Goal: Navigation & Orientation: Find specific page/section

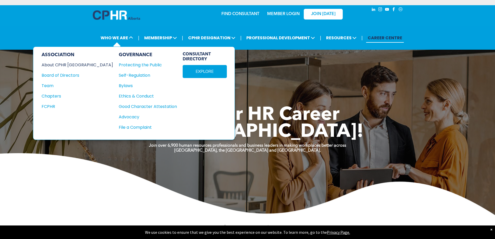
click at [62, 65] on div "About CPHR [GEOGRAPHIC_DATA]" at bounding box center [74, 65] width 64 height 6
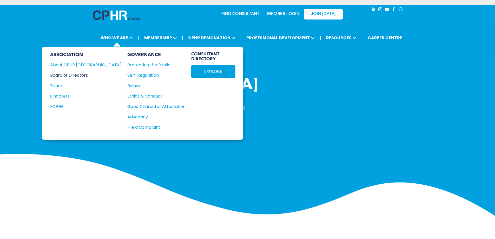
click at [81, 75] on div "Board of Directors" at bounding box center [82, 75] width 64 height 6
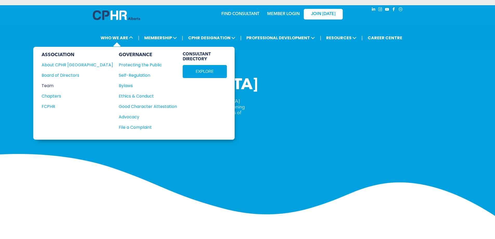
click at [53, 87] on div "Team" at bounding box center [74, 85] width 64 height 6
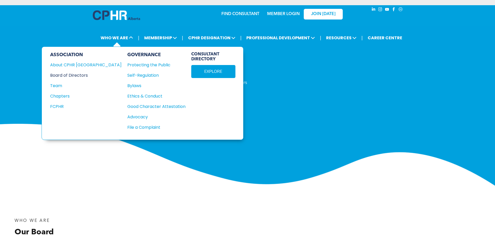
click at [64, 74] on div "Board of Directors" at bounding box center [82, 75] width 64 height 6
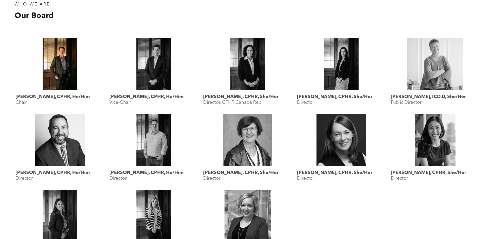
scroll to position [208, 0]
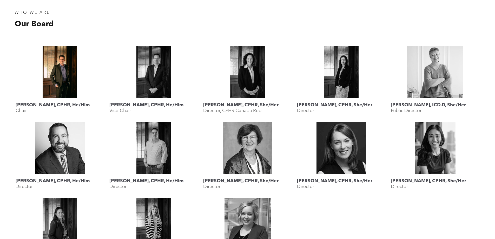
click at [59, 73] on link "Geordie MacPherson, CPHR, He/Him" at bounding box center [60, 72] width 89 height 52
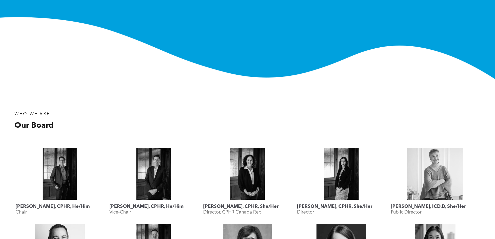
scroll to position [104, 0]
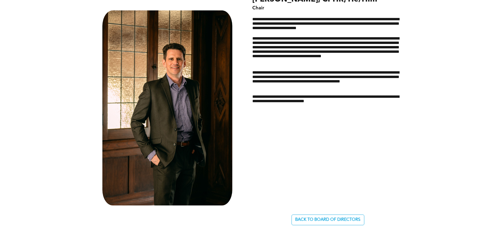
scroll to position [286, 0]
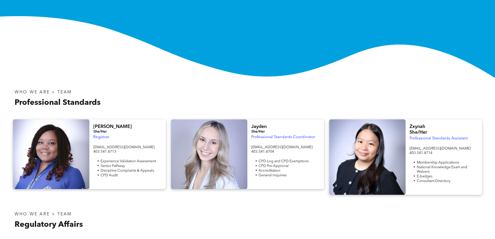
scroll to position [104, 0]
